Goal: Communication & Community: Share content

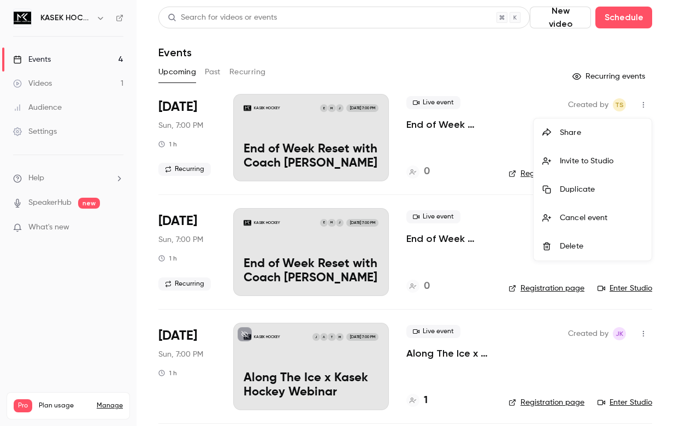
click at [350, 149] on div at bounding box center [337, 213] width 674 height 426
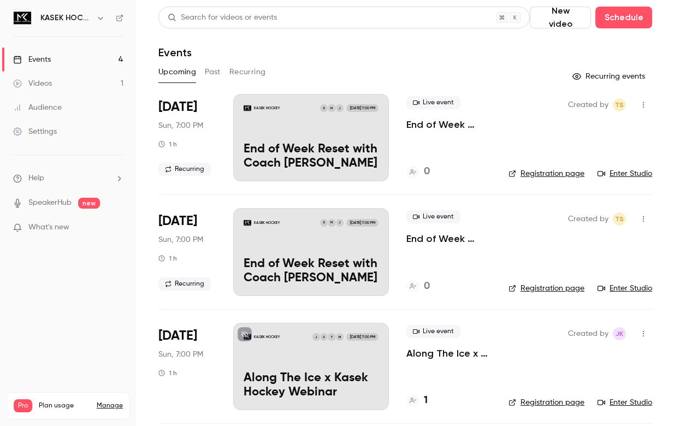
click at [644, 105] on icon "button" at bounding box center [643, 105] width 9 height 8
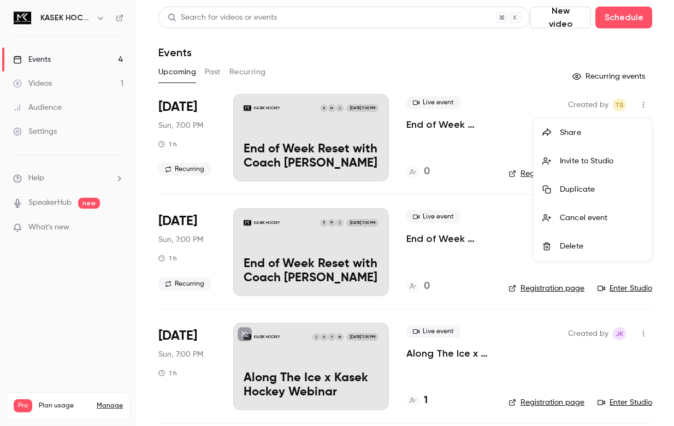
click at [582, 127] on li "Share" at bounding box center [592, 132] width 118 height 28
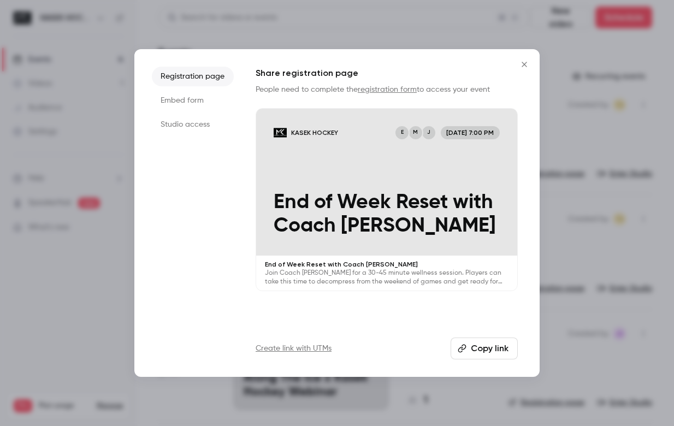
click at [490, 347] on button "Copy link" at bounding box center [483, 348] width 67 height 22
click at [380, 336] on div "Share registration page People need to complete the registration form to access…" at bounding box center [387, 213] width 262 height 293
click at [523, 65] on icon "Close" at bounding box center [523, 64] width 5 height 5
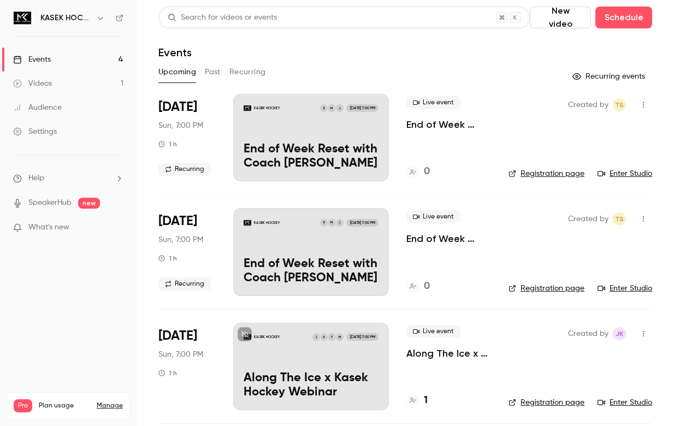
click at [400, 70] on div "Upcoming Past Recurring" at bounding box center [405, 71] width 494 height 17
click at [539, 171] on link "Registration page" at bounding box center [546, 173] width 76 height 11
